Goal: Transaction & Acquisition: Obtain resource

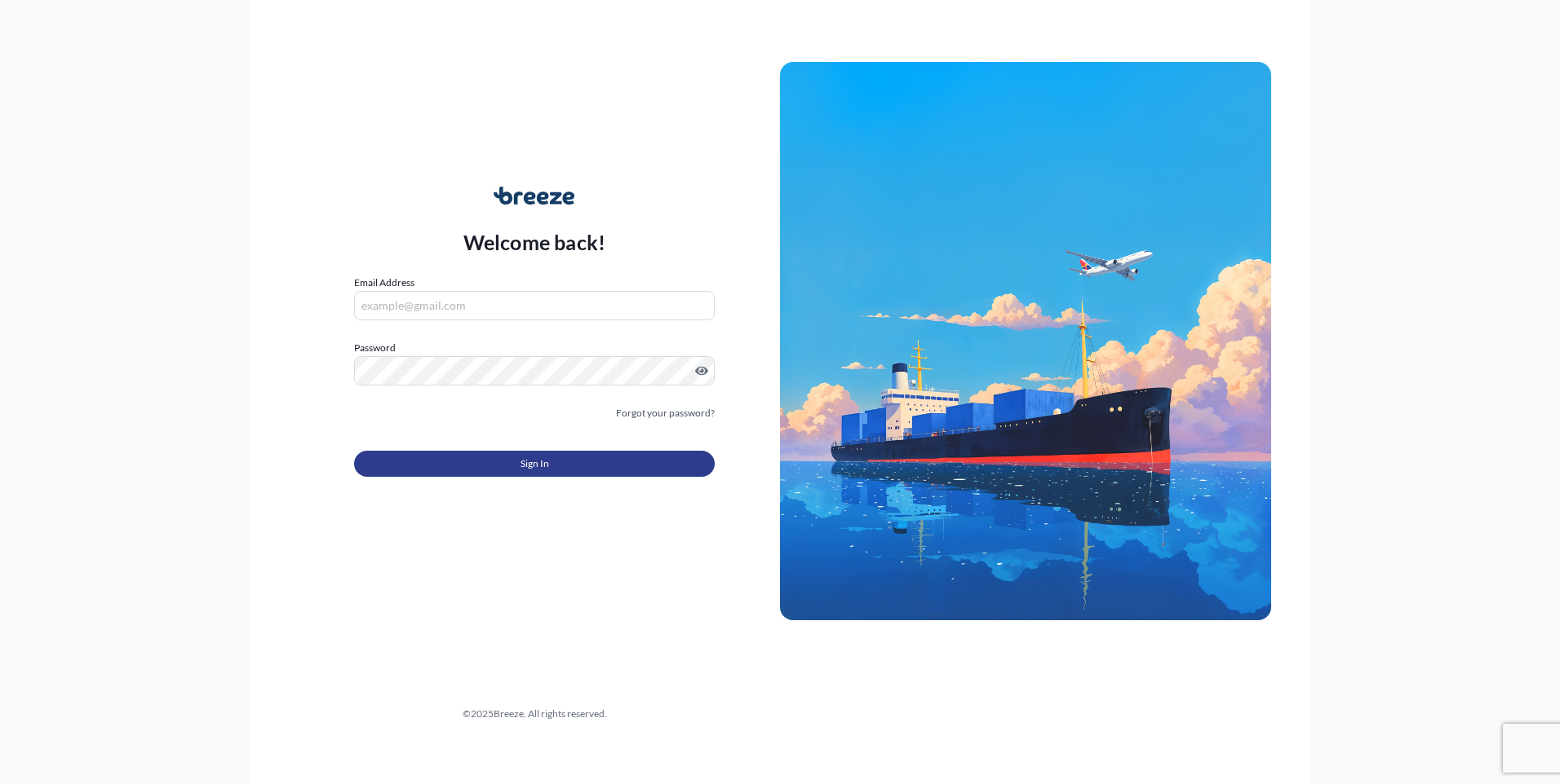
type input "[EMAIL_ADDRESS][DOMAIN_NAME]"
click at [545, 471] on span "Sign In" at bounding box center [534, 463] width 29 height 16
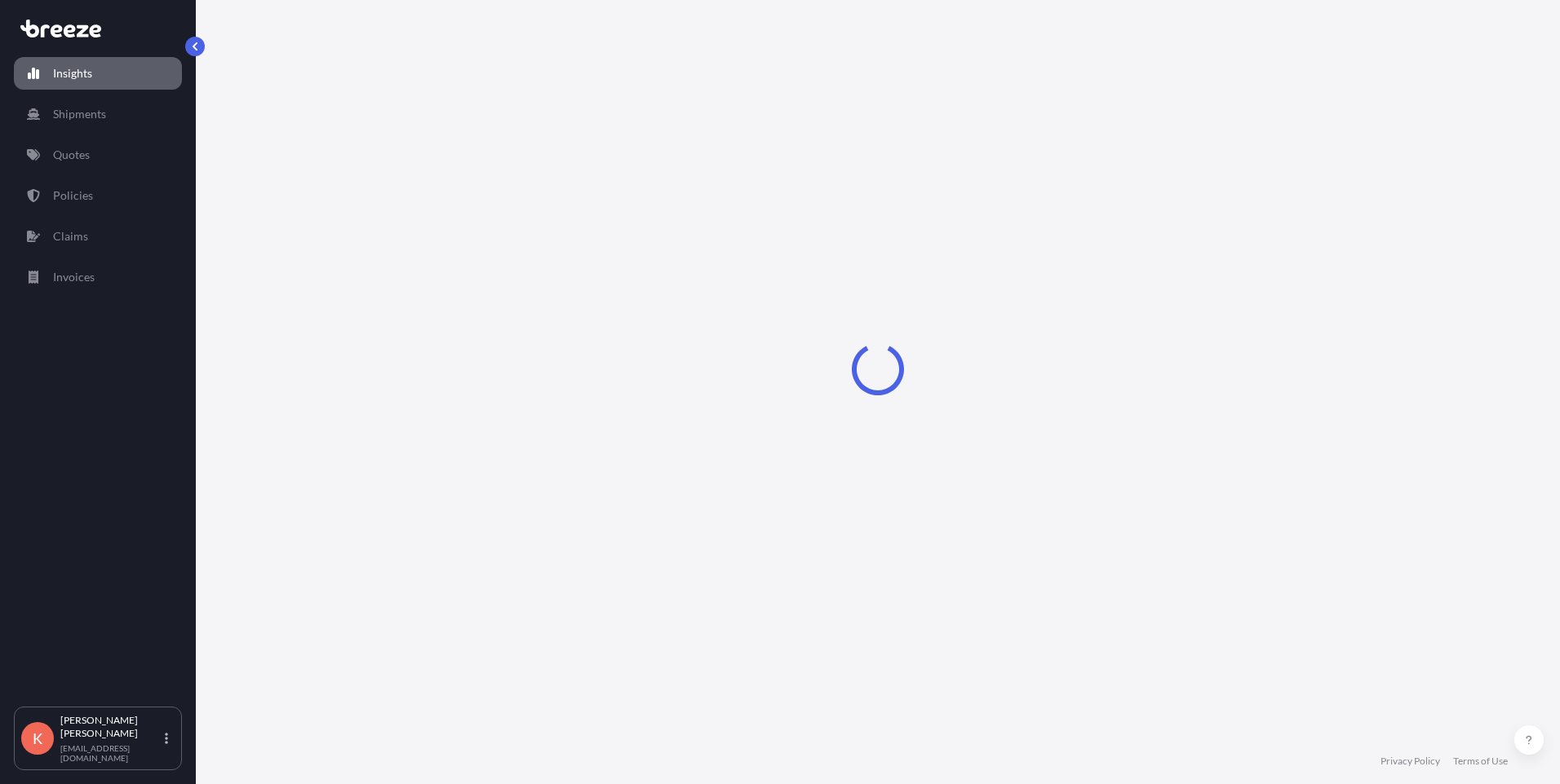
select select "2025"
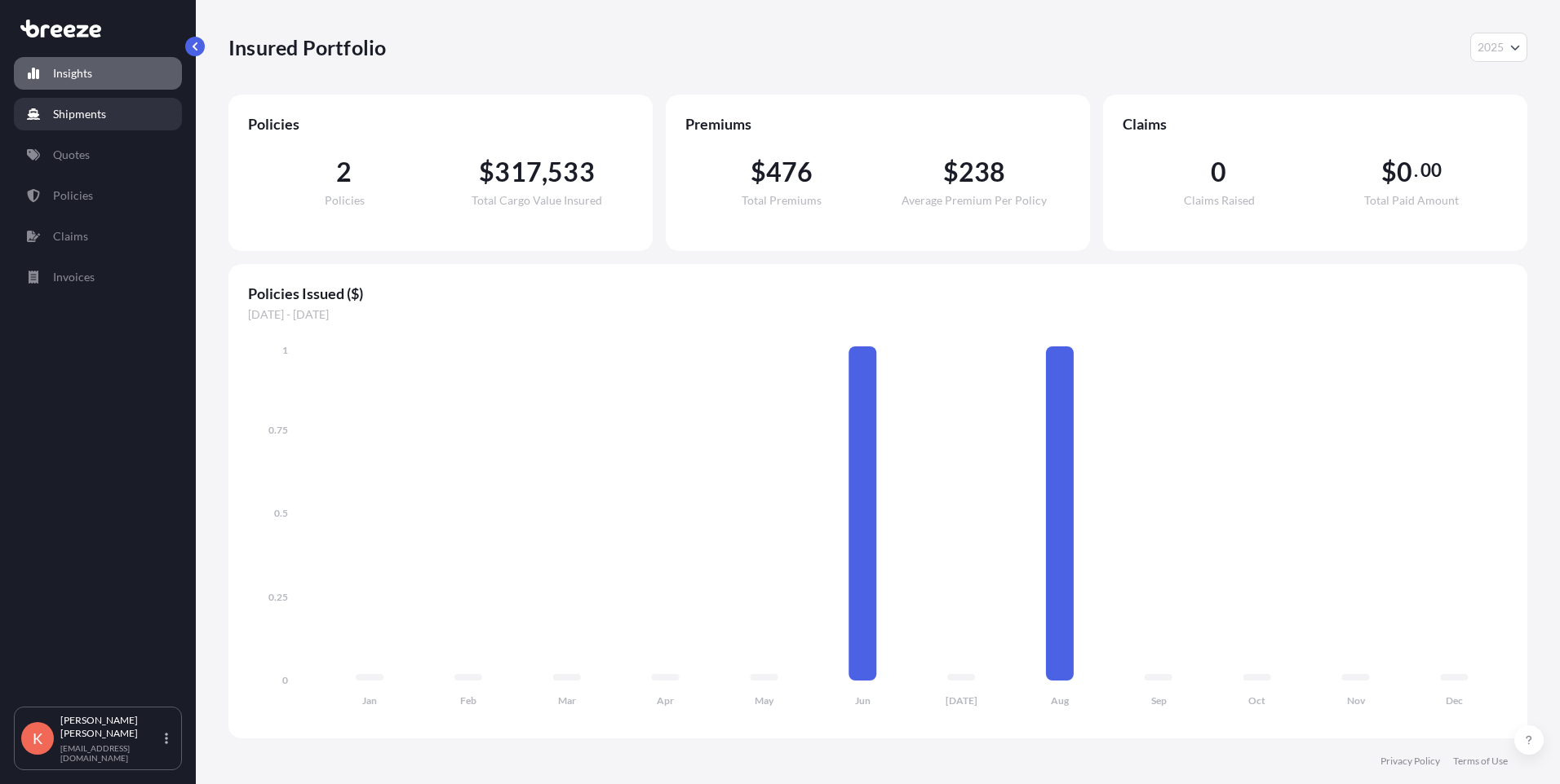
click at [98, 104] on link "Shipments" at bounding box center [98, 114] width 168 height 33
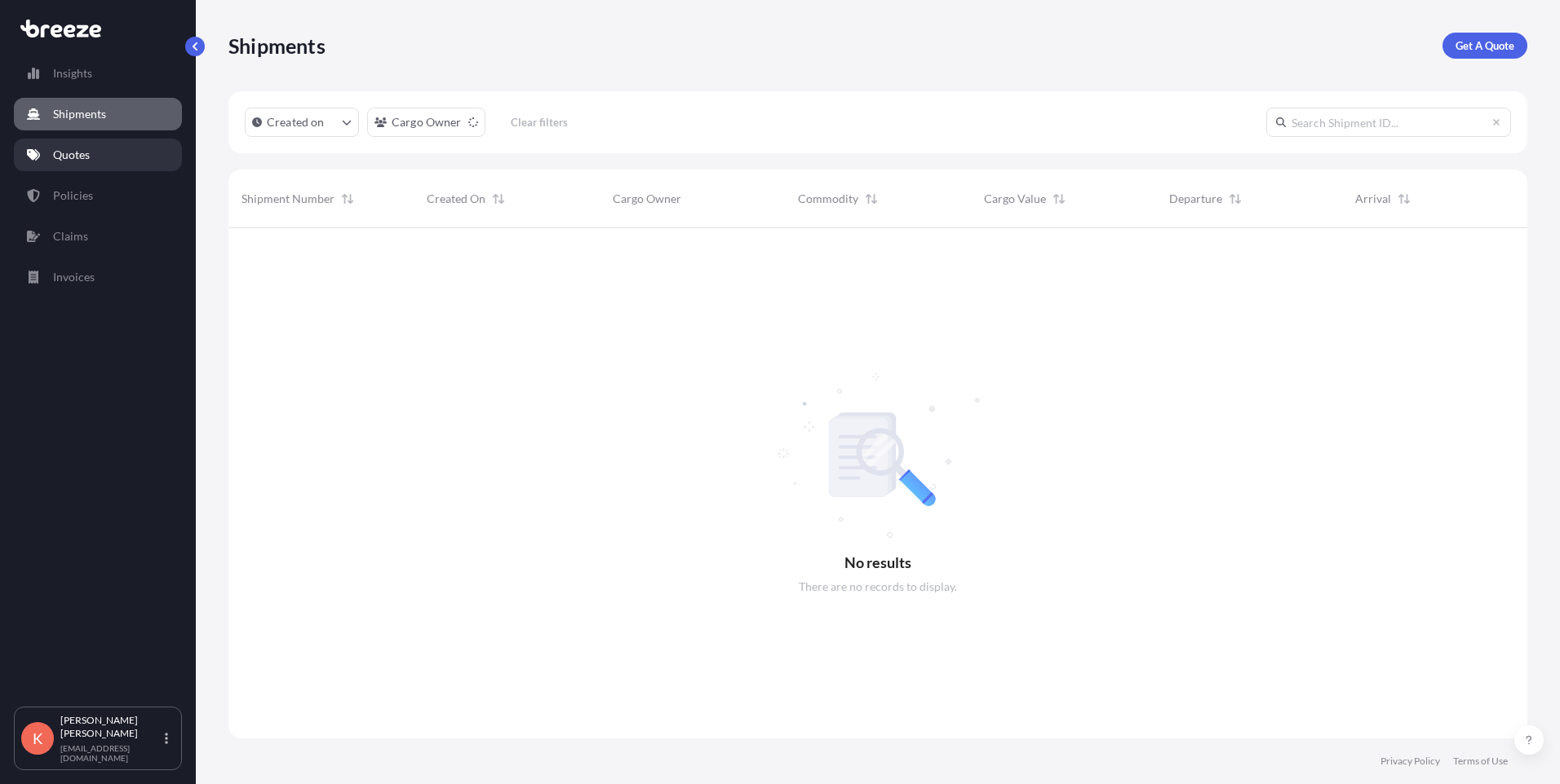
scroll to position [557, 1287]
click at [87, 157] on p "Quotes" at bounding box center [71, 155] width 36 height 16
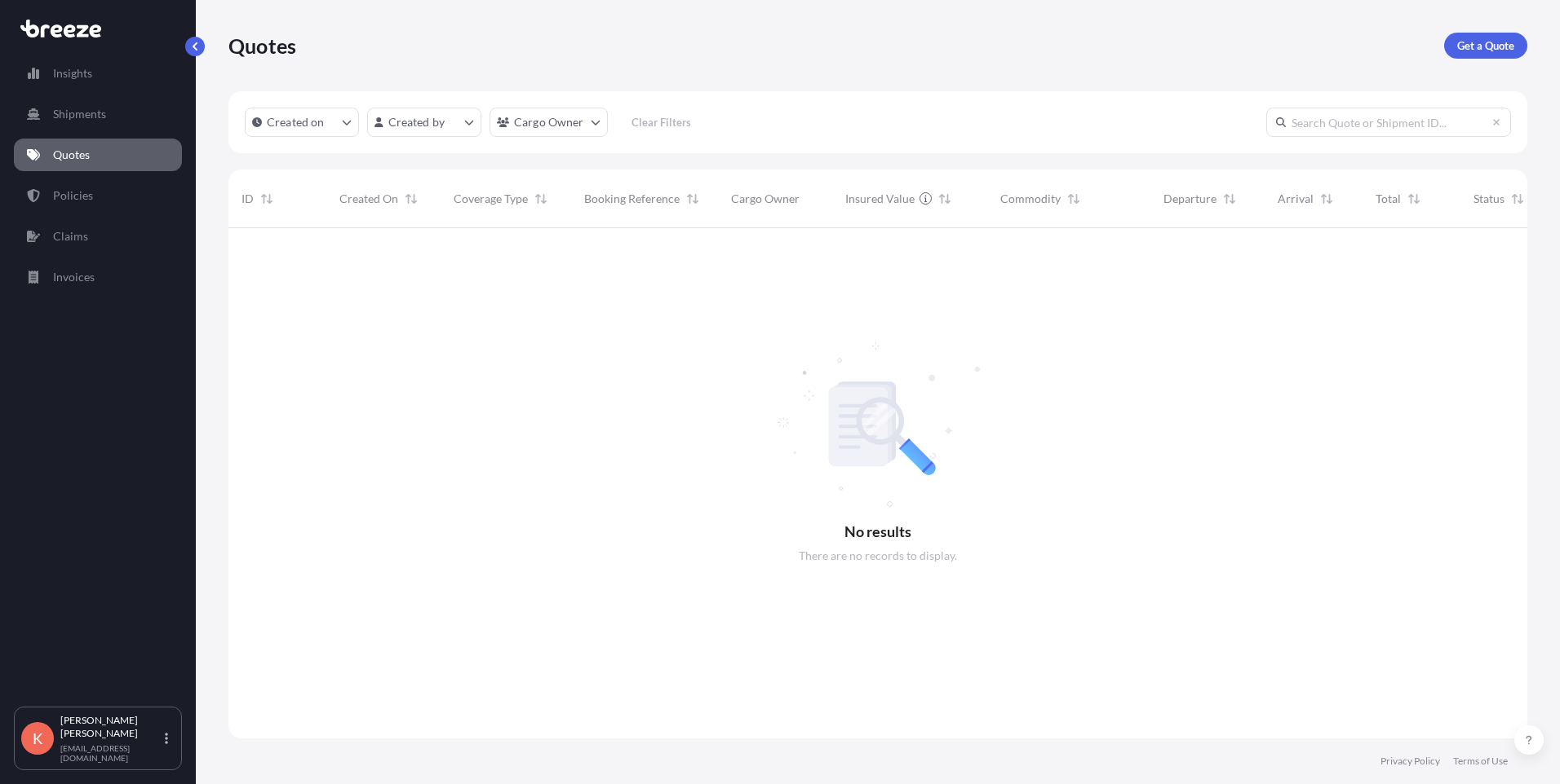
scroll to position [557, 1287]
click at [1497, 47] on p "Get a Quote" at bounding box center [1486, 45] width 57 height 16
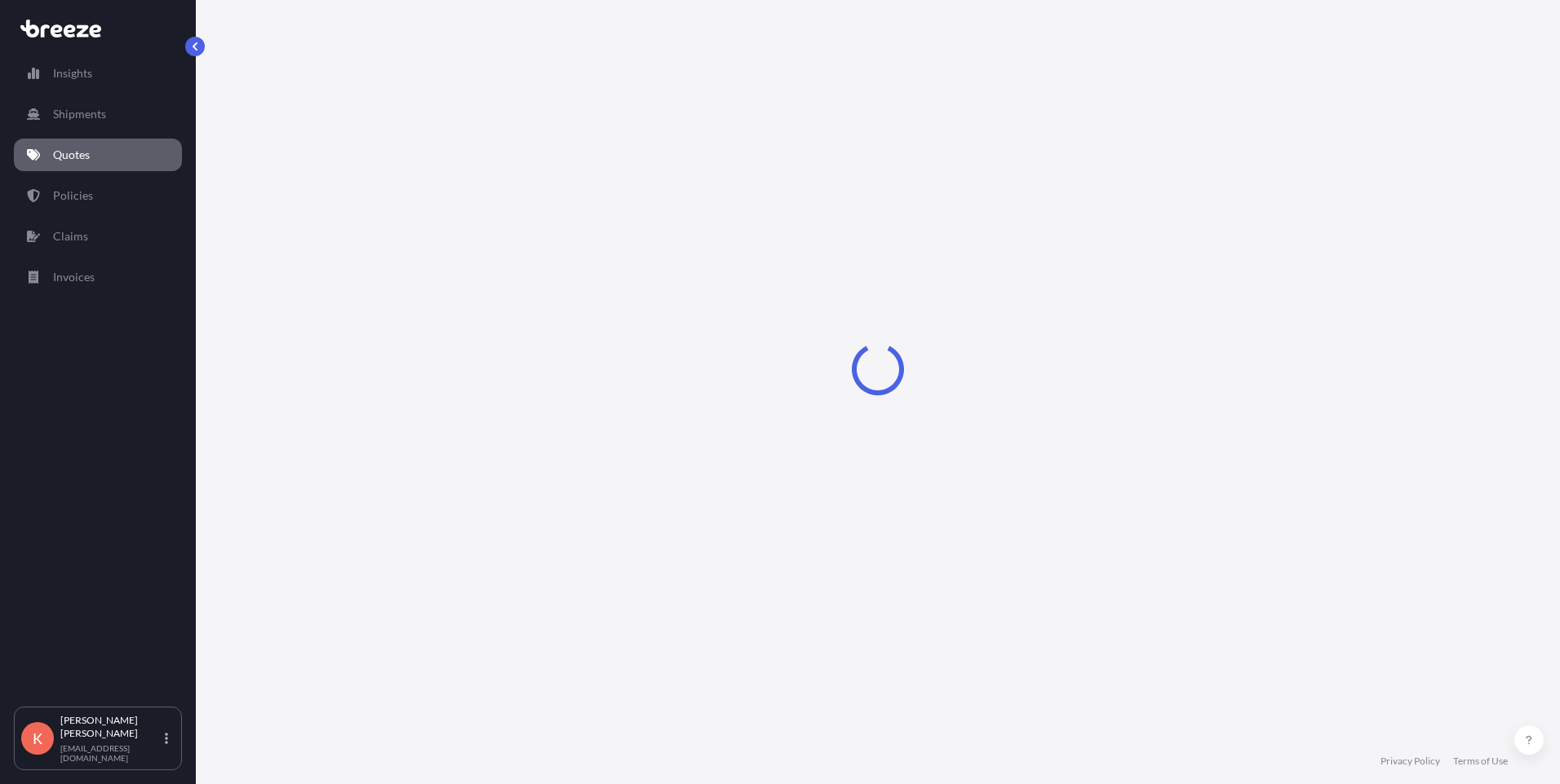
select select "Sea"
select select "1"
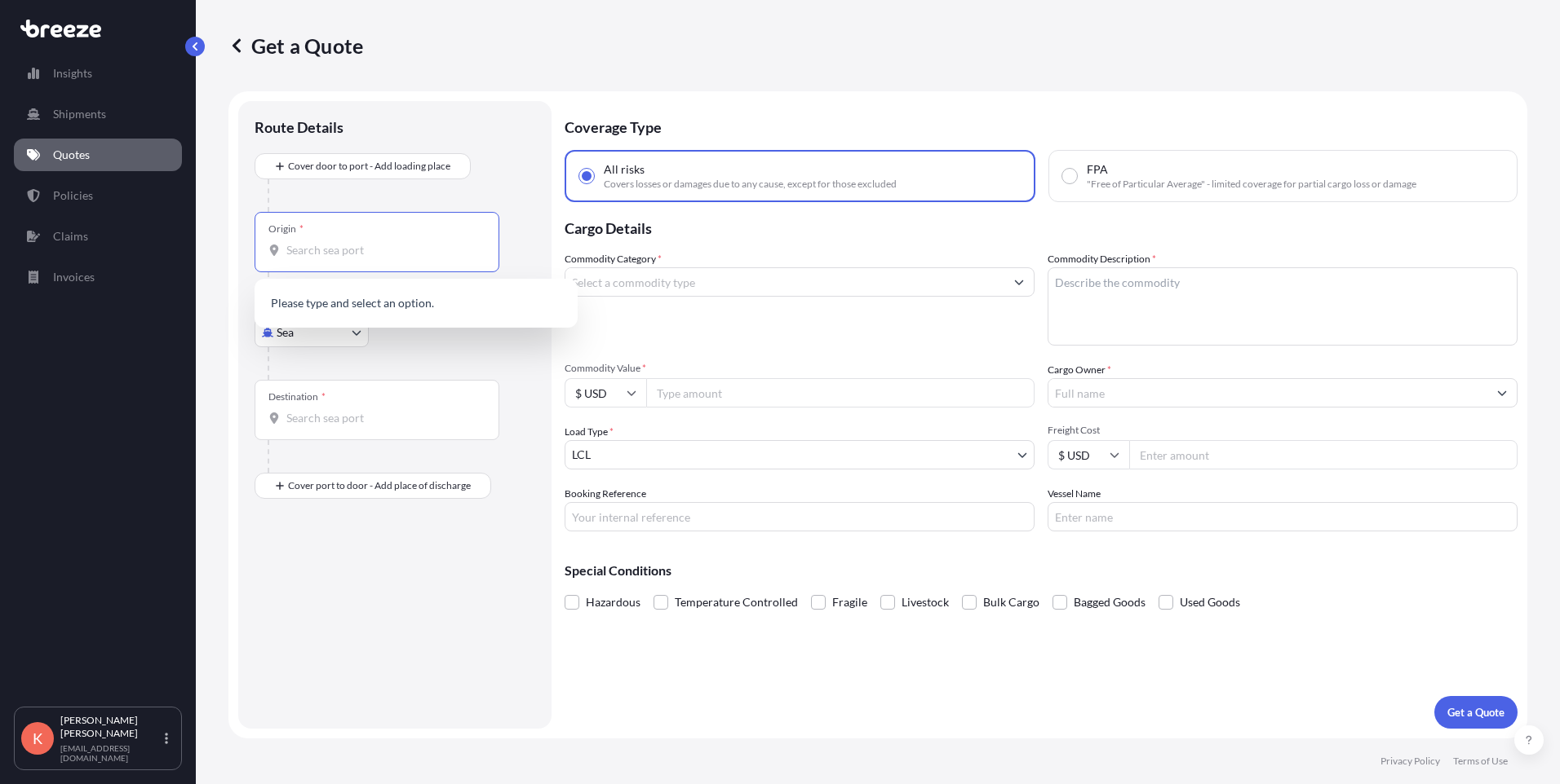
click at [318, 253] on input "Origin *" at bounding box center [382, 250] width 193 height 16
type input "CLTLX - [GEOGRAPHIC_DATA], [GEOGRAPHIC_DATA]"
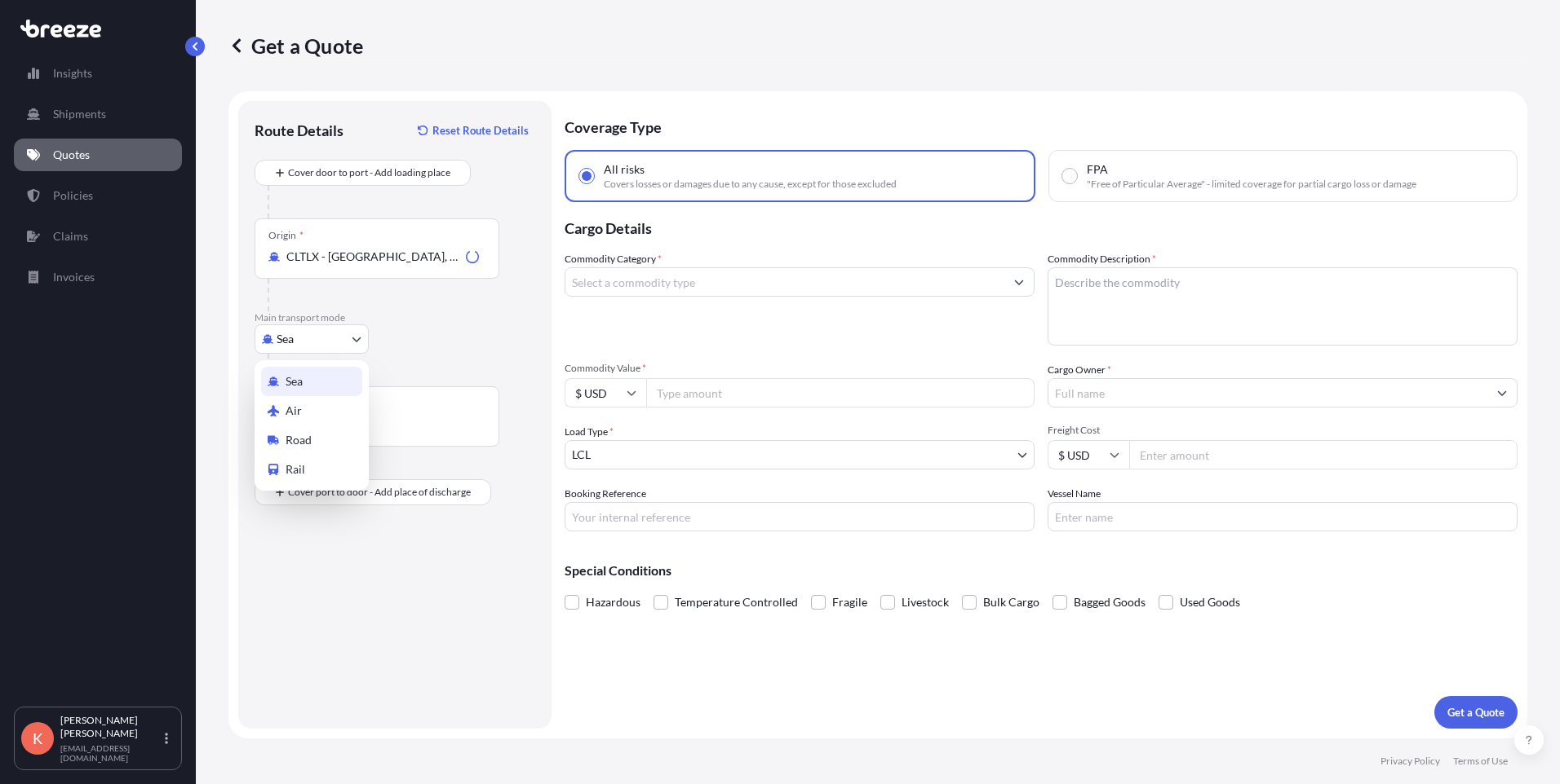
click at [284, 341] on body "10 options available. Insights Shipments Quotes Policies Claims Invoices K [PER…" at bounding box center [780, 392] width 1560 height 784
click at [286, 420] on div "Air" at bounding box center [311, 411] width 101 height 29
select select "Air"
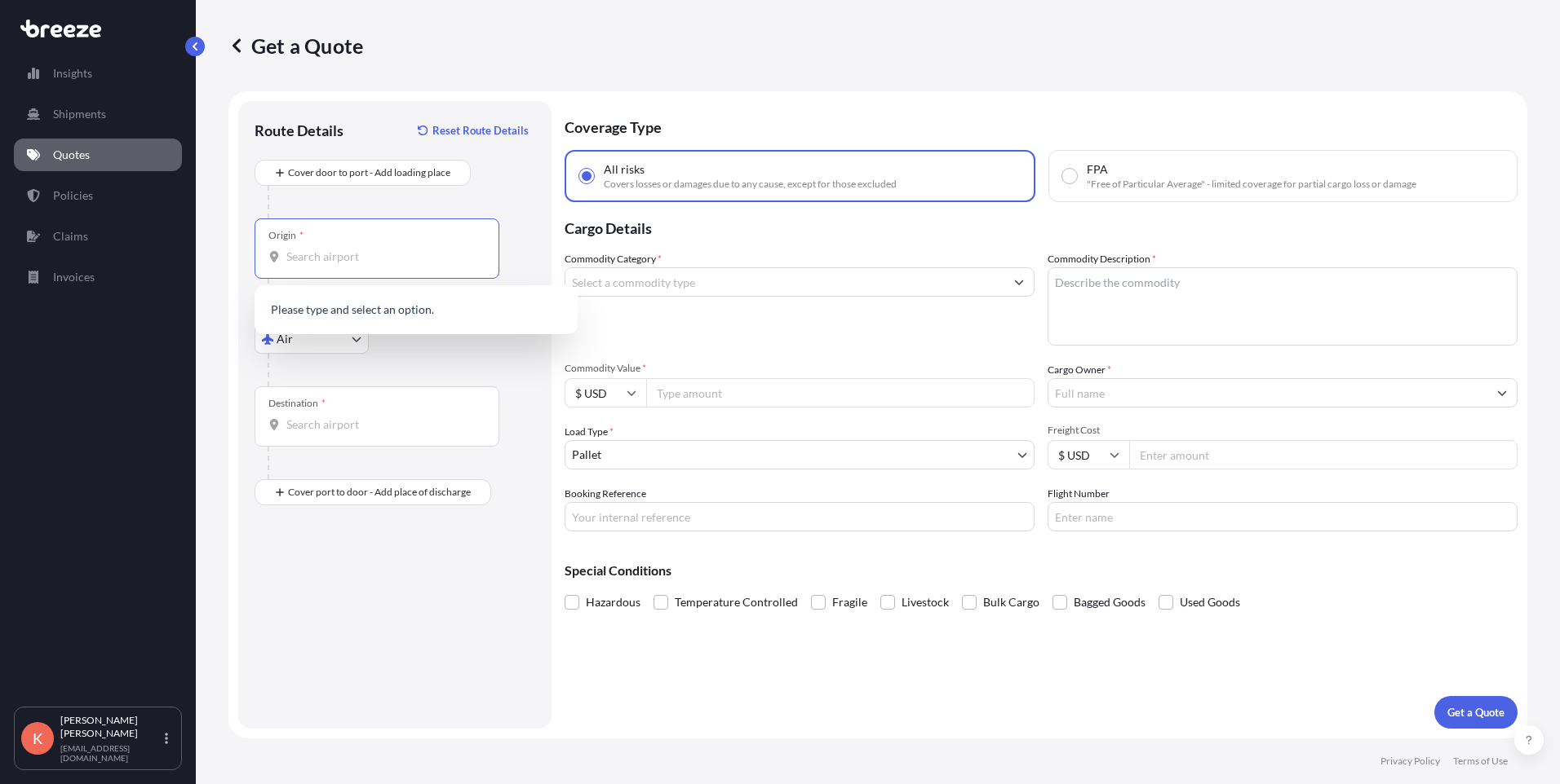
click at [327, 251] on input "Origin *" at bounding box center [382, 257] width 193 height 16
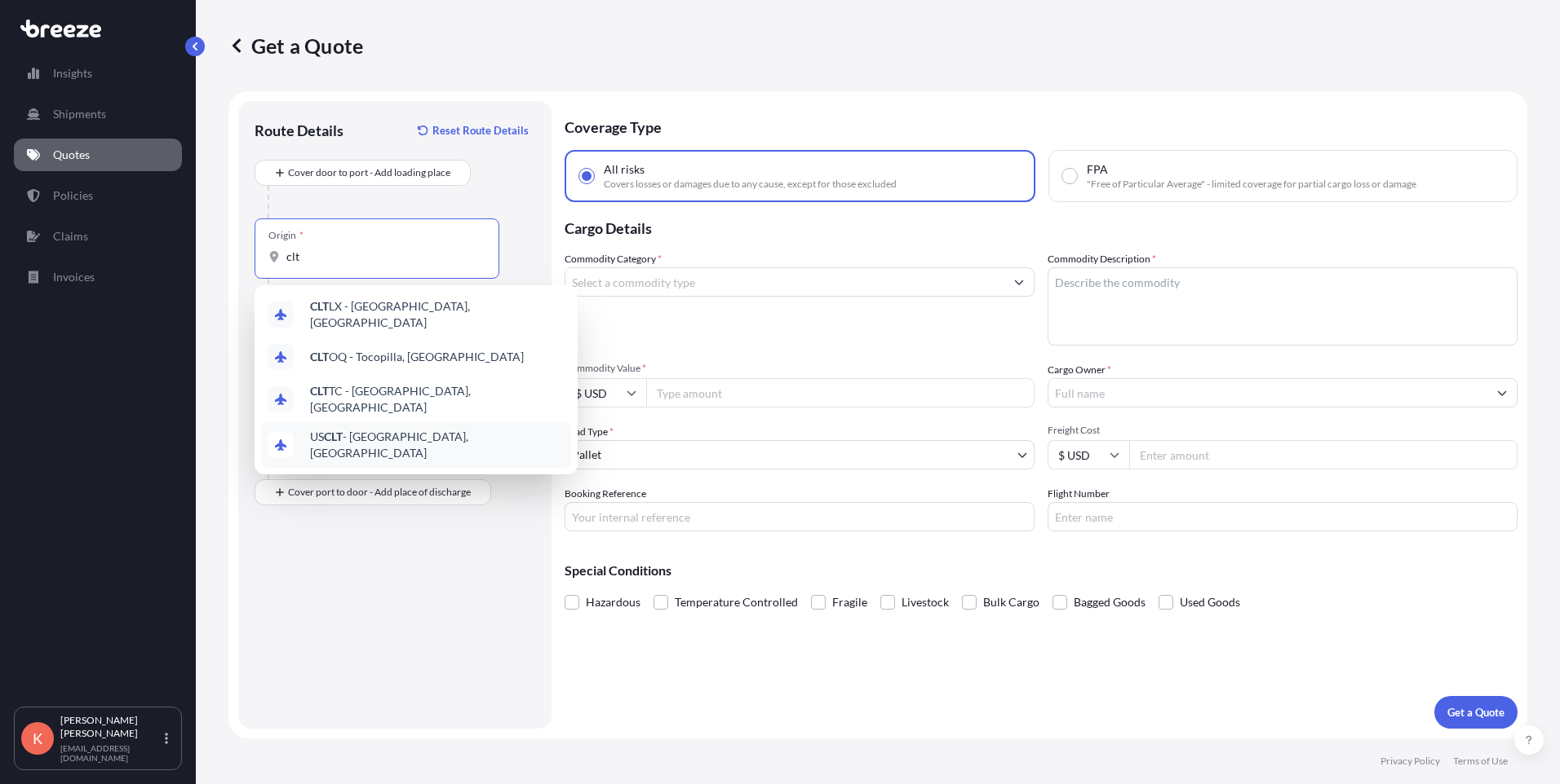
click at [438, 429] on span "US CLT - [GEOGRAPHIC_DATA], [GEOGRAPHIC_DATA]" at bounding box center [437, 445] width 254 height 33
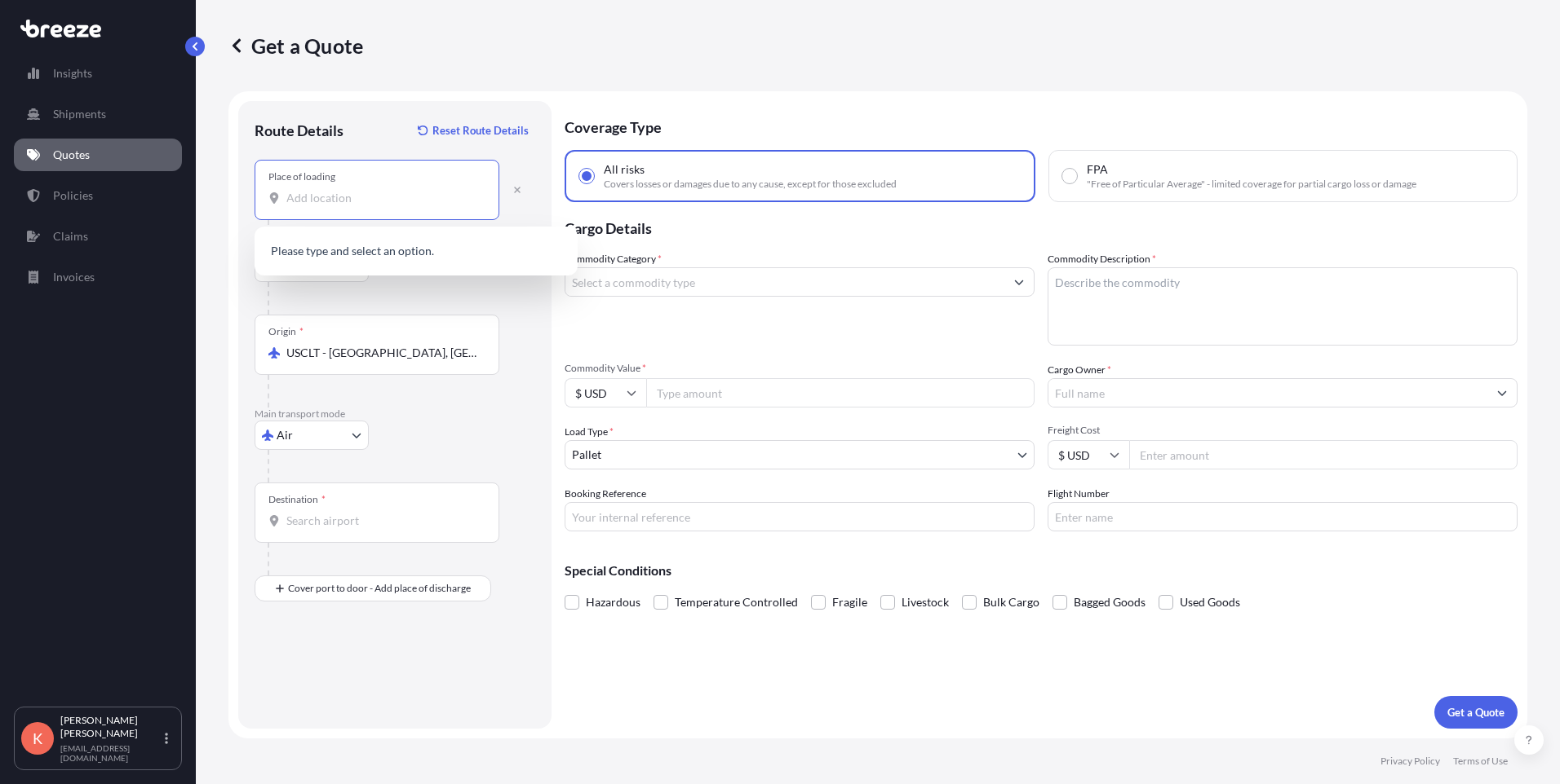
click at [357, 201] on input "Place of loading" at bounding box center [382, 198] width 193 height 16
click at [369, 292] on div at bounding box center [400, 298] width 267 height 33
click at [388, 207] on div "Place of loading" at bounding box center [376, 190] width 245 height 61
click at [388, 207] on input "Place of loading" at bounding box center [382, 198] width 193 height 16
click at [526, 320] on div "Origin * USCLT - [GEOGRAPHIC_DATA], [GEOGRAPHIC_DATA]" at bounding box center [394, 361] width 281 height 93
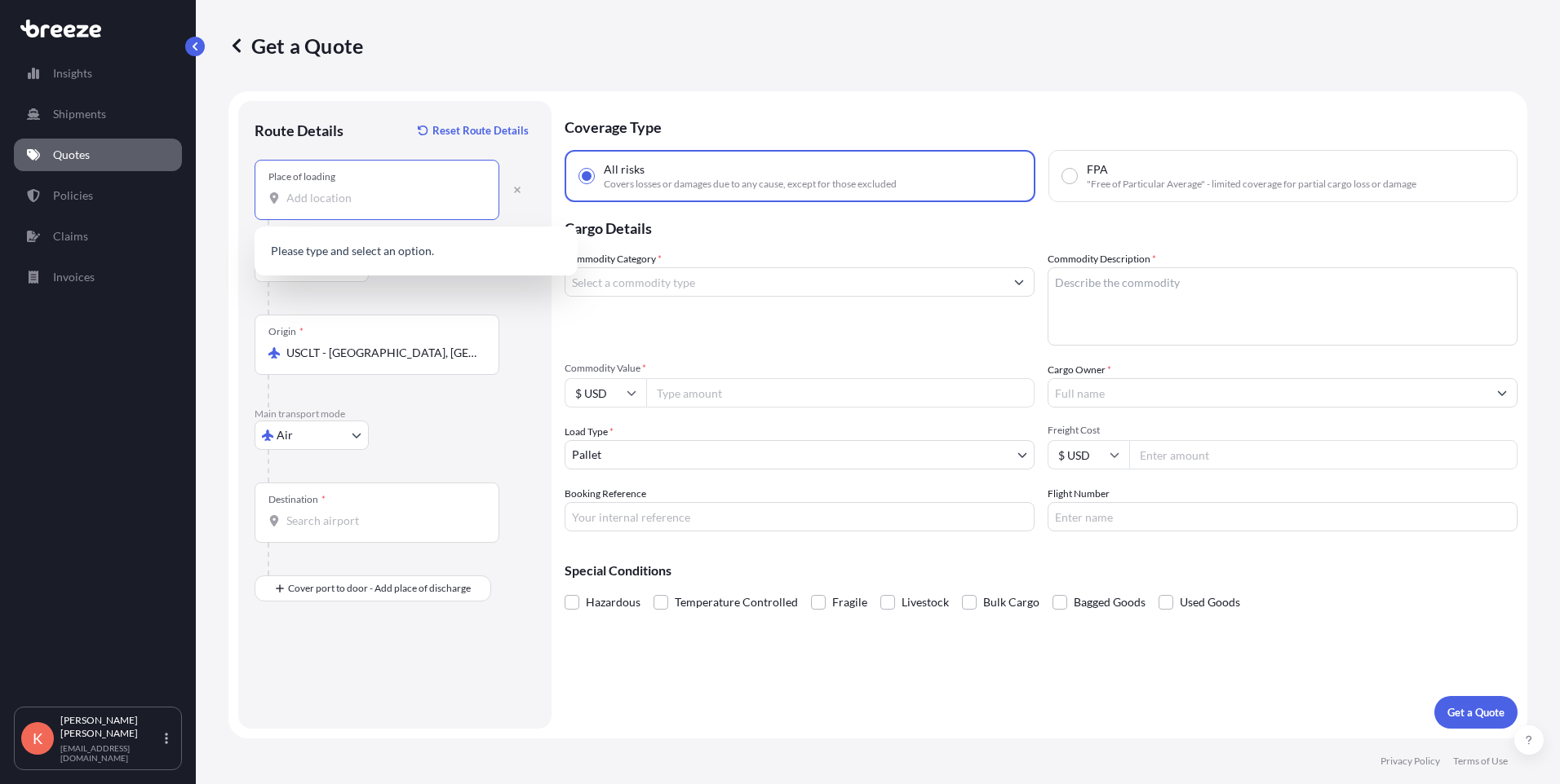
click at [389, 197] on input "Place of loading" at bounding box center [382, 198] width 193 height 16
click at [296, 307] on div at bounding box center [400, 298] width 267 height 33
click at [300, 268] on body "0 options available. 0 options available. 0 options available. Insights Shipmen…" at bounding box center [780, 392] width 1560 height 784
click at [521, 182] on button "button" at bounding box center [517, 190] width 36 height 26
click at [515, 193] on icon "button" at bounding box center [517, 190] width 7 height 7
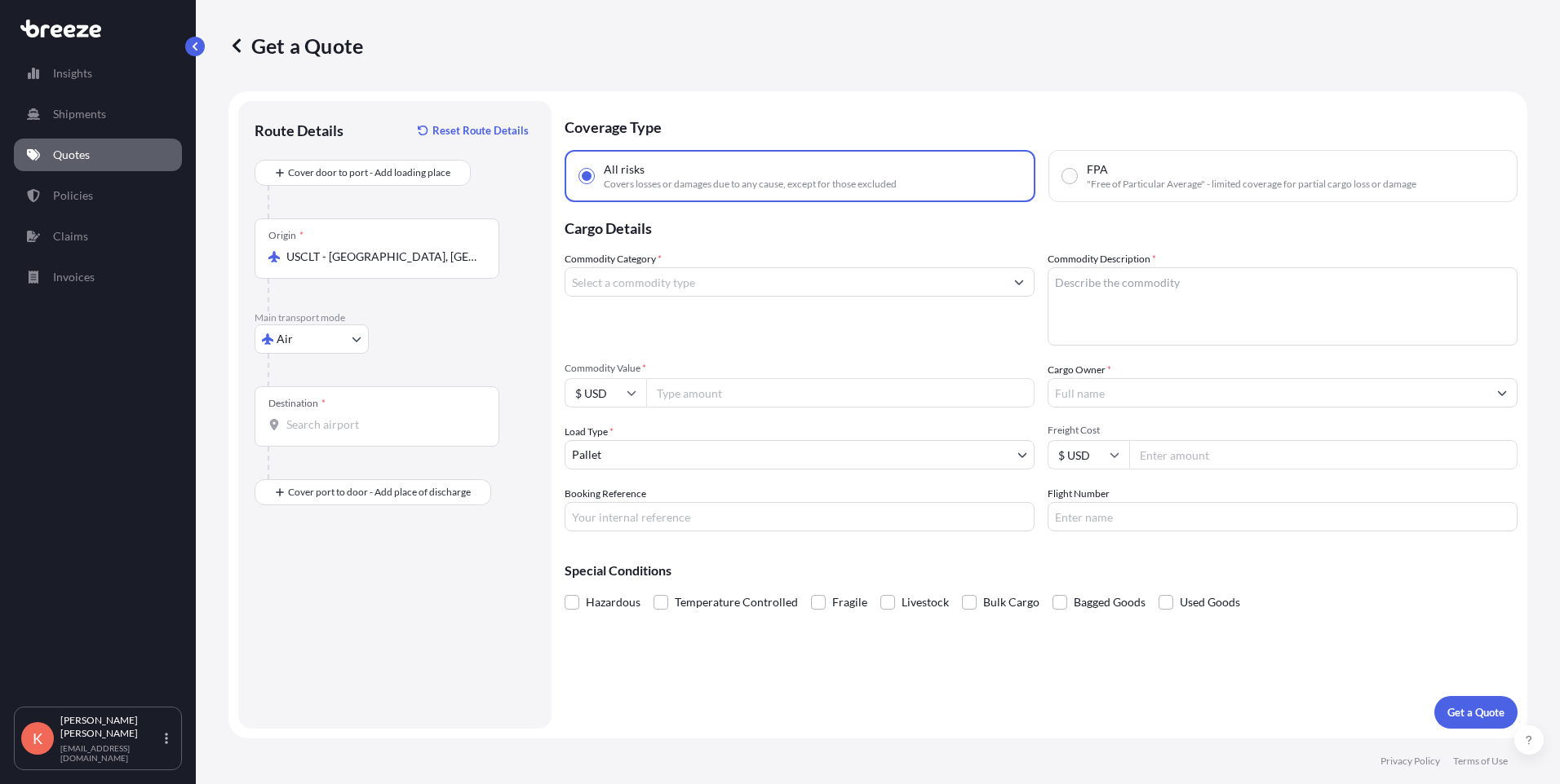
click at [338, 439] on div "Destination *" at bounding box center [376, 417] width 245 height 61
click at [338, 433] on input "Destination *" at bounding box center [382, 424] width 193 height 16
click at [483, 335] on div "Air Sea Air Road Rail" at bounding box center [394, 339] width 281 height 29
click at [338, 417] on input "Destination * Please select a destination" at bounding box center [382, 424] width 193 height 16
click at [408, 255] on input "USCLT - [GEOGRAPHIC_DATA], [GEOGRAPHIC_DATA]" at bounding box center [382, 257] width 193 height 16
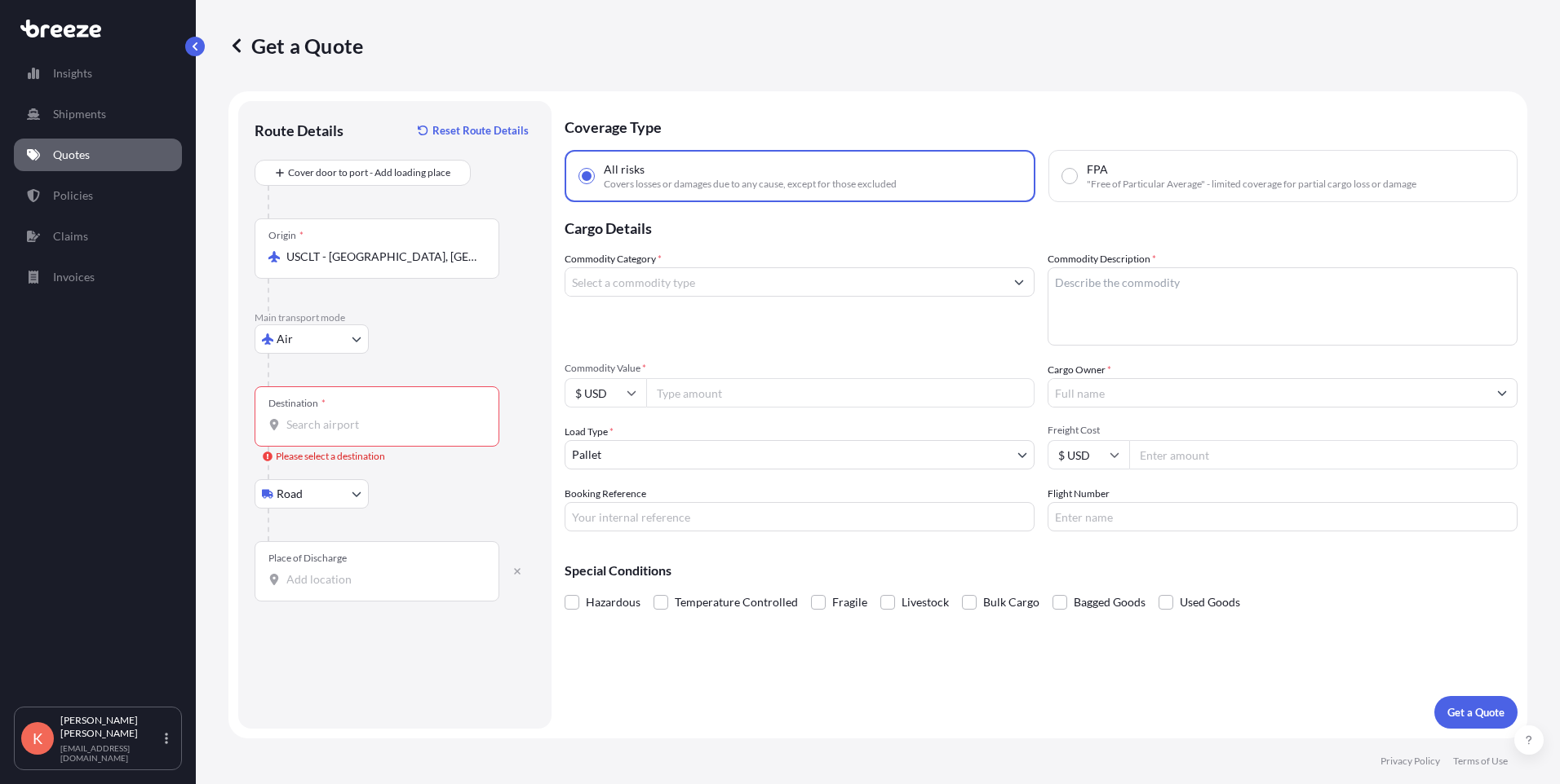
drag, startPoint x: 483, startPoint y: 255, endPoint x: 282, endPoint y: 254, distance: 201.0
click at [282, 254] on div "USCLT - [GEOGRAPHIC_DATA], [GEOGRAPHIC_DATA]" at bounding box center [376, 257] width 217 height 16
drag, startPoint x: 282, startPoint y: 254, endPoint x: 451, endPoint y: 252, distance: 169.0
click at [451, 252] on input "USCLT - [GEOGRAPHIC_DATA], [GEOGRAPHIC_DATA]" at bounding box center [382, 257] width 193 height 16
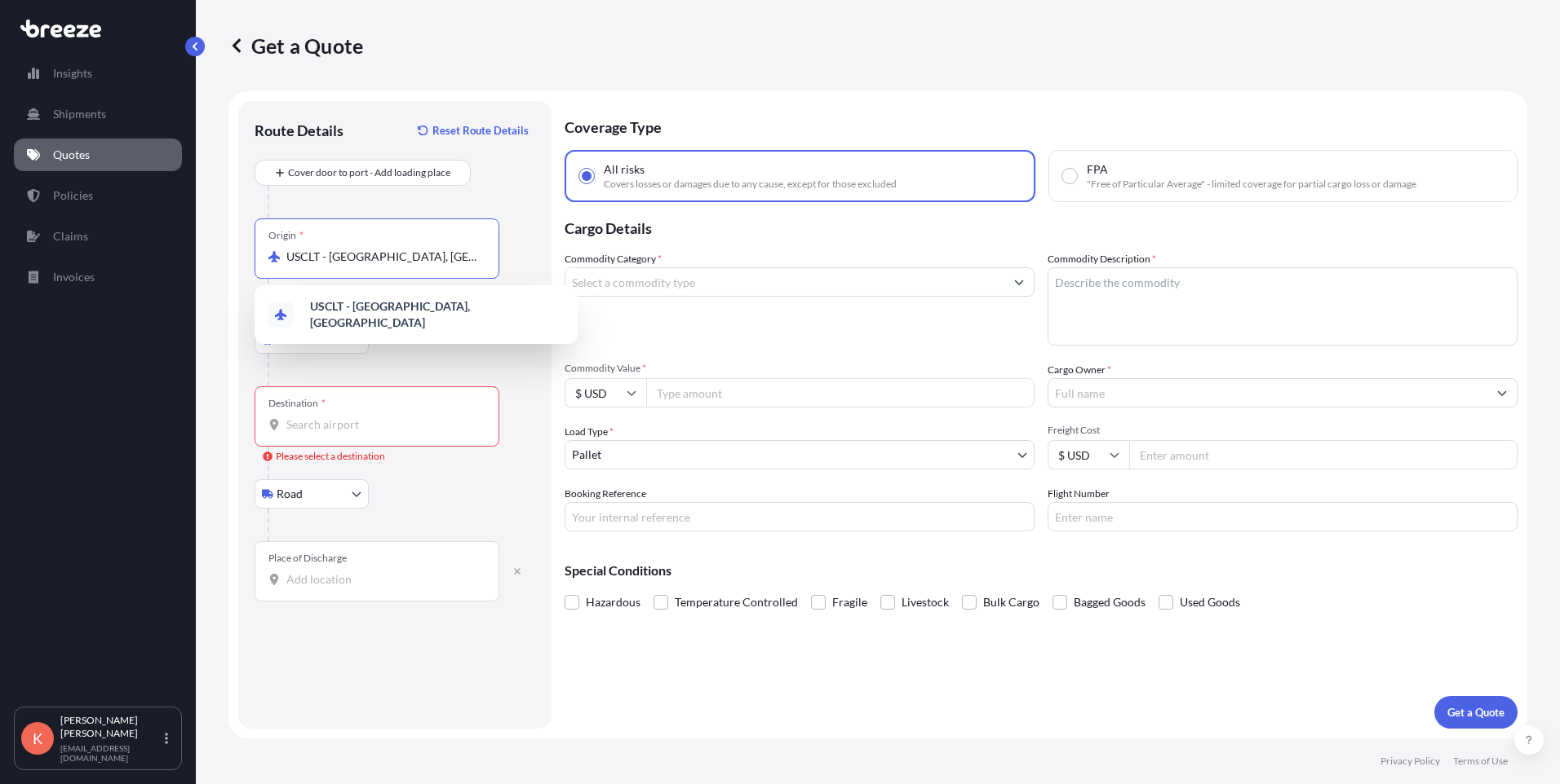
click at [470, 255] on input "USCLT - [GEOGRAPHIC_DATA], [GEOGRAPHIC_DATA]" at bounding box center [382, 257] width 193 height 16
click at [465, 256] on input "USCLT - [GEOGRAPHIC_DATA], [GEOGRAPHIC_DATA]" at bounding box center [382, 257] width 193 height 16
drag, startPoint x: 465, startPoint y: 256, endPoint x: 329, endPoint y: 263, distance: 136.2
click at [329, 263] on input "USCLT - [GEOGRAPHIC_DATA], [GEOGRAPHIC_DATA]" at bounding box center [382, 257] width 193 height 16
type input "U"
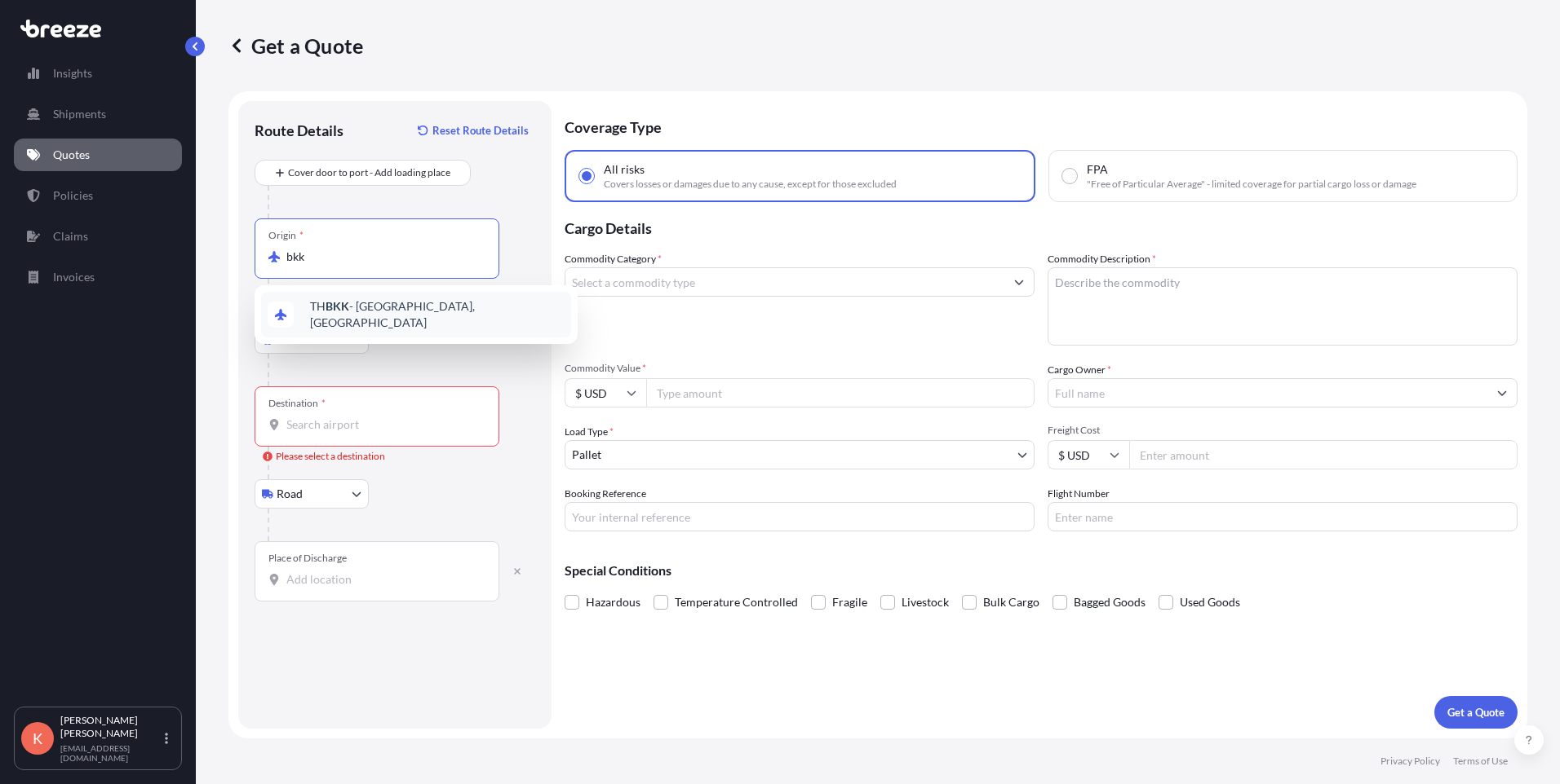
click at [356, 311] on span "TH BKK - [GEOGRAPHIC_DATA], [GEOGRAPHIC_DATA]" at bounding box center [437, 315] width 254 height 33
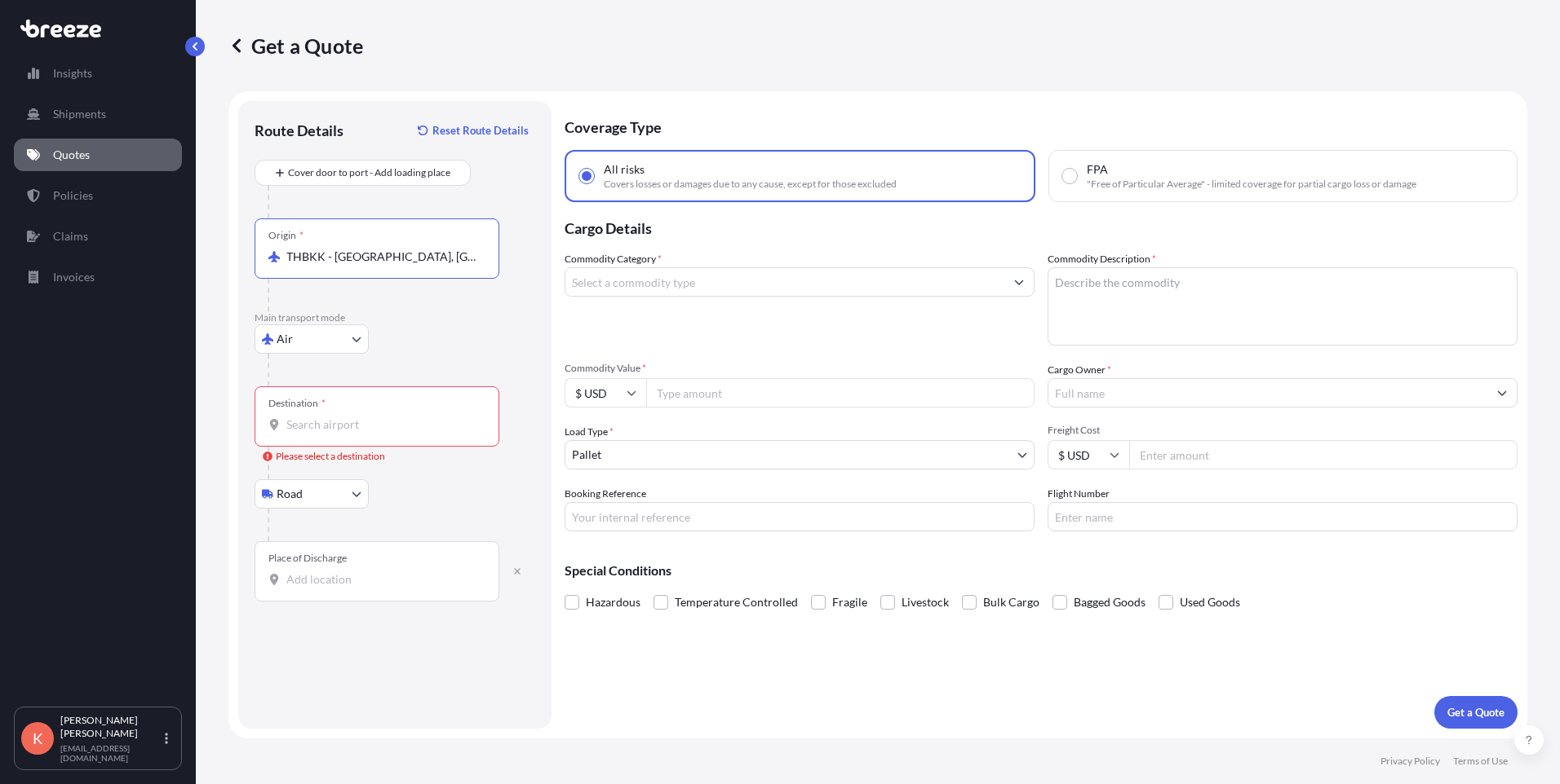
type input "THBKK - [GEOGRAPHIC_DATA], [GEOGRAPHIC_DATA]"
click at [308, 421] on input "Destination * Please select a destination" at bounding box center [382, 424] width 193 height 16
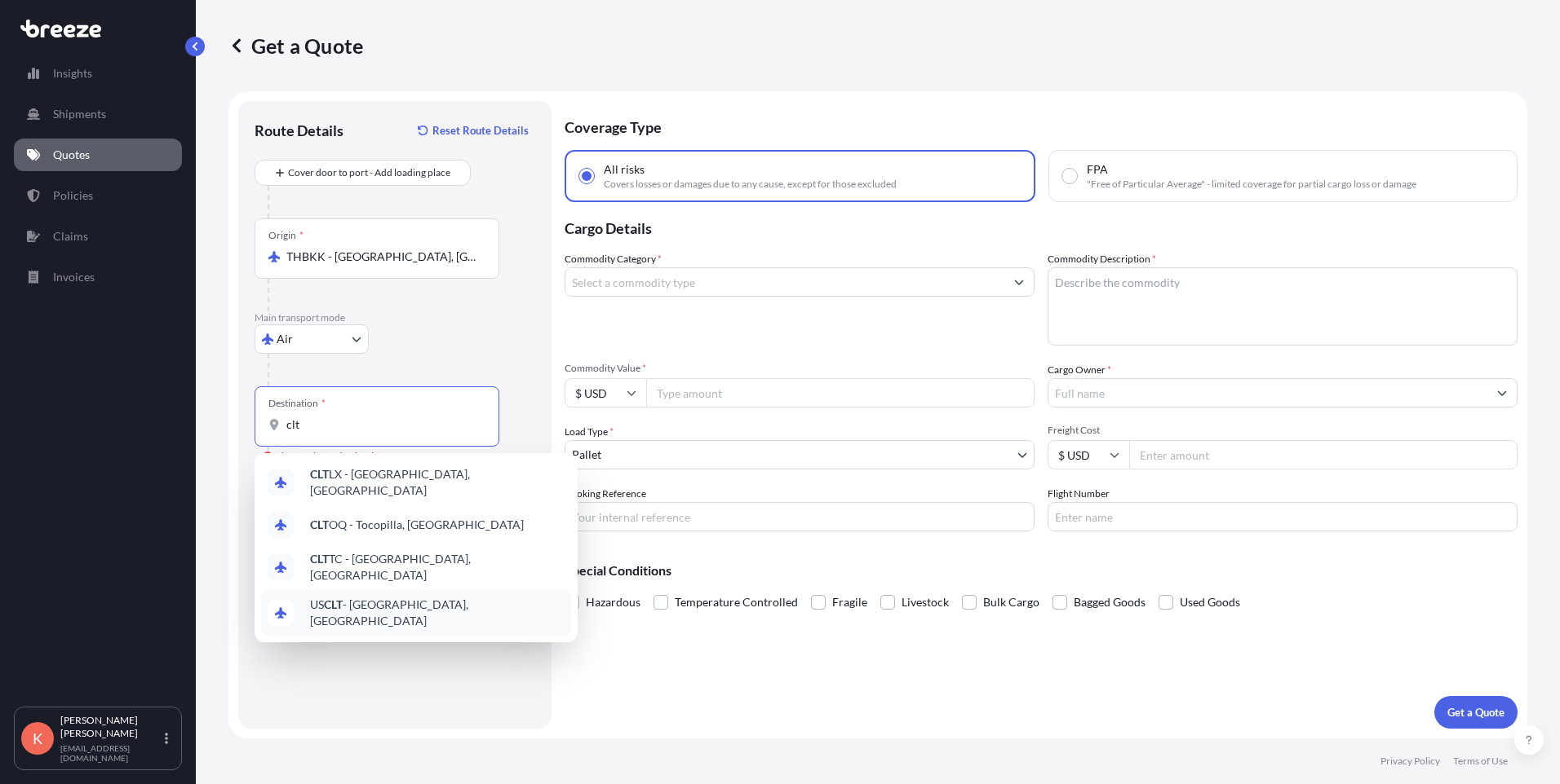
click at [454, 600] on span "US CLT - [GEOGRAPHIC_DATA], [GEOGRAPHIC_DATA]" at bounding box center [437, 614] width 254 height 33
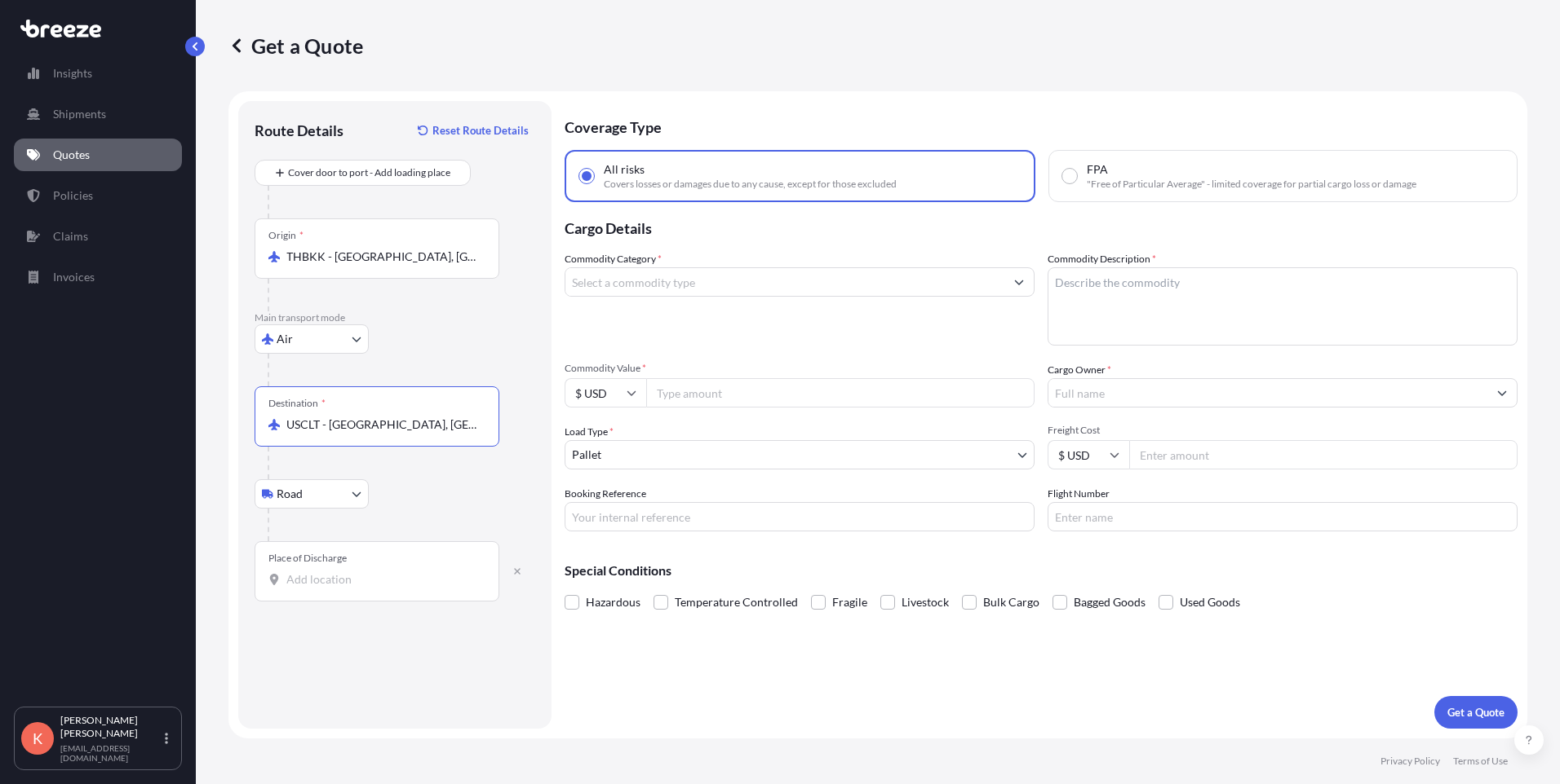
type input "USCLT - [GEOGRAPHIC_DATA], [GEOGRAPHIC_DATA]"
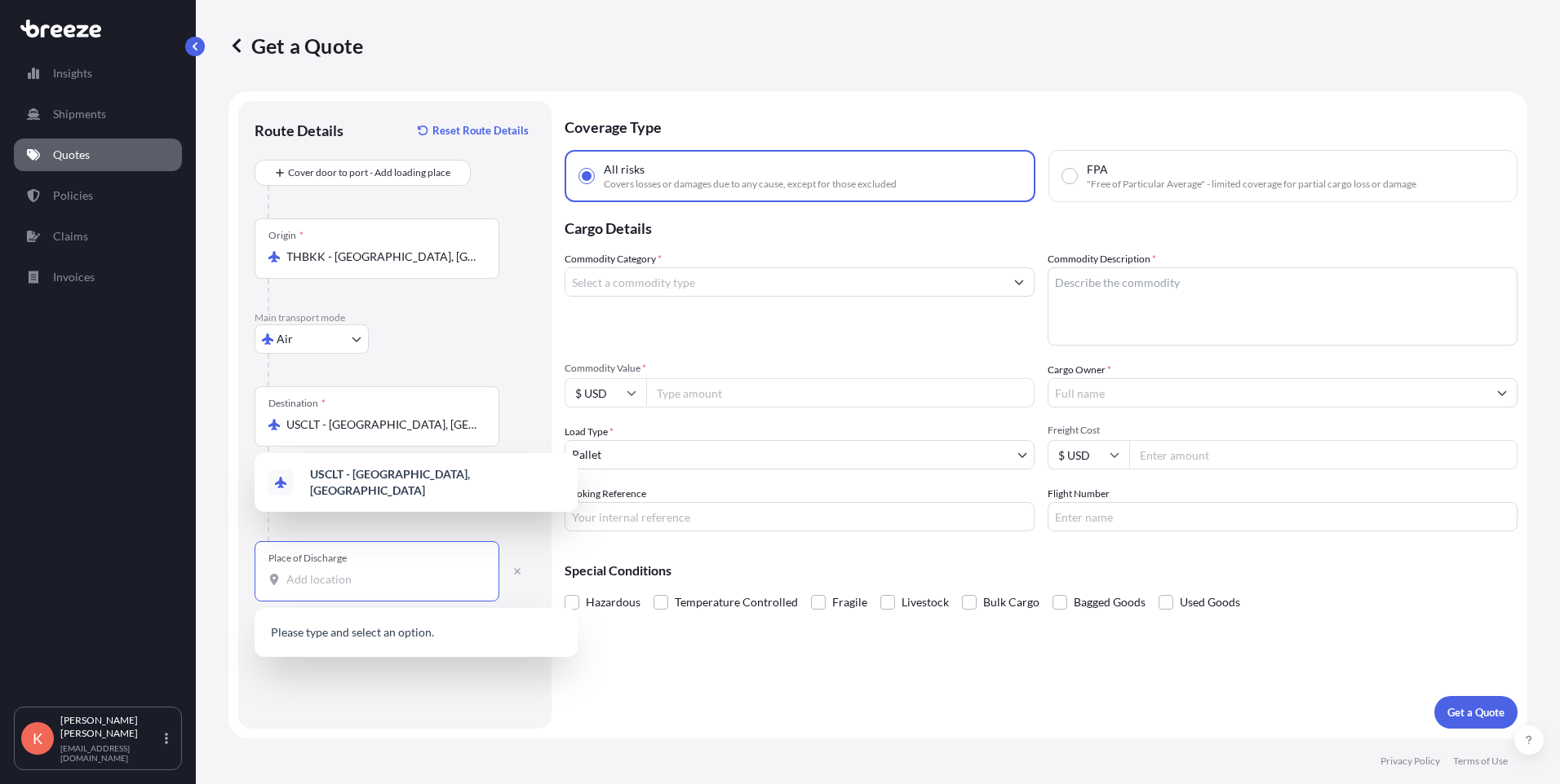
click at [375, 585] on input "Place of Discharge" at bounding box center [382, 579] width 193 height 16
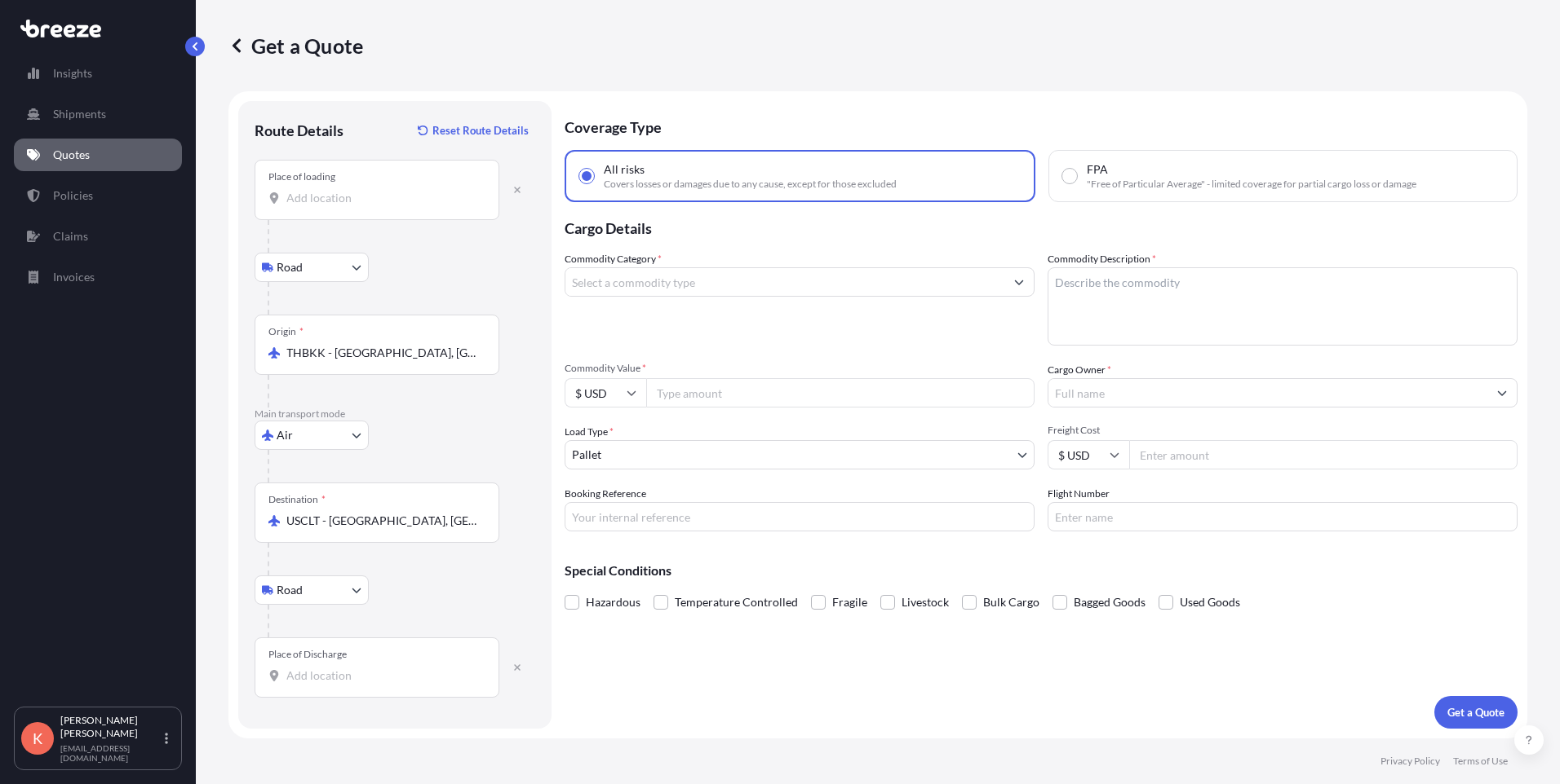
click at [329, 207] on div "Place of loading" at bounding box center [376, 190] width 245 height 61
click at [329, 207] on input "Place of loading" at bounding box center [382, 198] width 193 height 16
click at [542, 212] on div "Route Details Reset Route Details Place of loading Road Road Rail Origin * THBK…" at bounding box center [394, 415] width 313 height 628
click at [327, 201] on input "Place of loading" at bounding box center [382, 198] width 193 height 16
